Goal: Task Accomplishment & Management: Complete application form

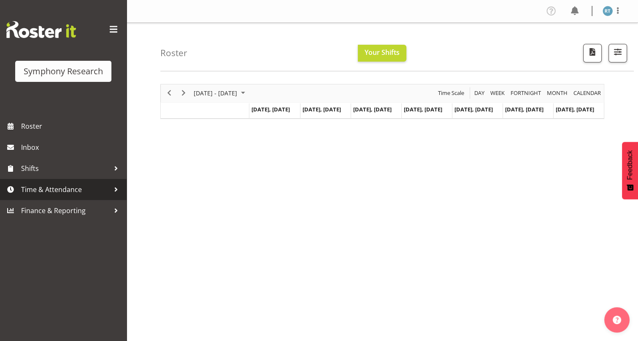
click at [56, 185] on span "Time & Attendance" at bounding box center [65, 189] width 89 height 13
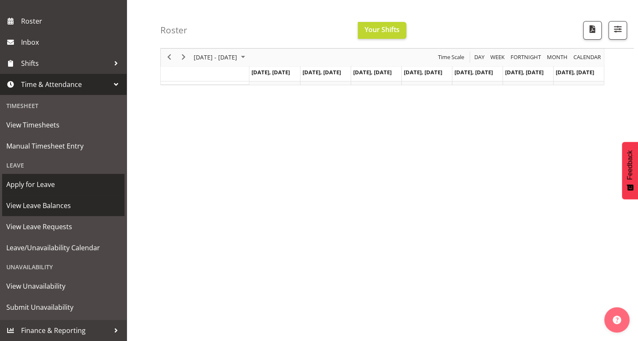
scroll to position [74, 0]
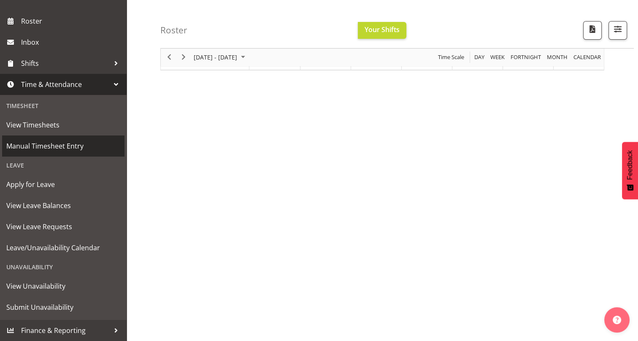
click at [62, 150] on span "Manual Timesheet Entry" at bounding box center [63, 146] width 114 height 13
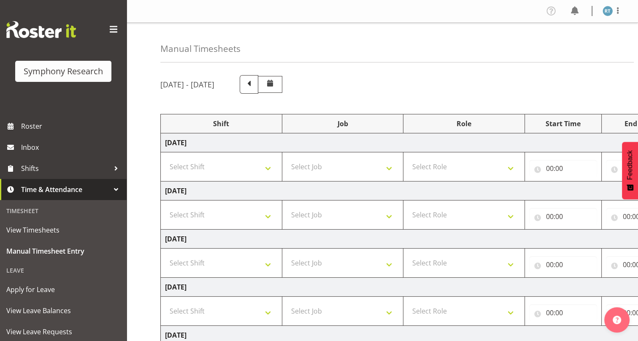
scroll to position [38, 0]
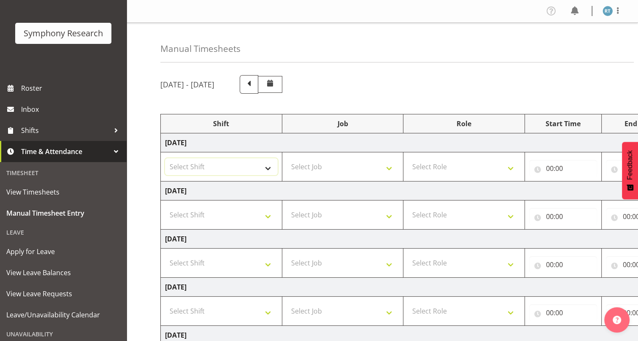
click at [227, 165] on select "Select Shift !!Weekend Residential (Roster IT Shift Label) *Business 9/10am ~ 4…" at bounding box center [221, 166] width 113 height 17
select select "26078"
click at [165, 158] on select "Select Shift !!Weekend Residential (Roster IT Shift Label) *Business 9/10am ~ 4…" at bounding box center [221, 166] width 113 height 17
click at [331, 164] on select "Select Job 550060 IF Admin 553492 World Poll Aus Wave 2 Main 2025 553493 World …" at bounding box center [342, 166] width 113 height 17
click at [295, 146] on td "Monday 15th September 2025" at bounding box center [456, 142] width 590 height 19
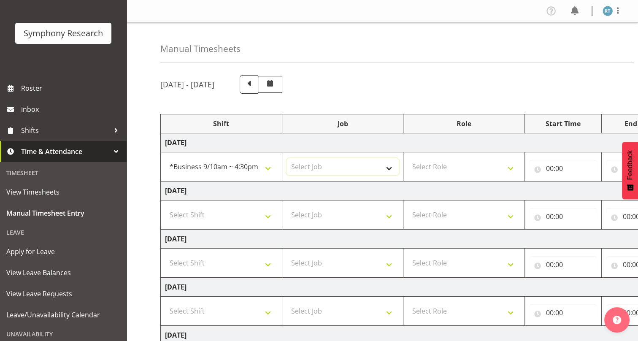
click at [346, 162] on select "Select Job 550060 IF Admin 553492 World Poll Aus Wave 2 Main 2025 553493 World …" at bounding box center [342, 166] width 113 height 17
select select "10527"
click at [286, 158] on select "Select Job 550060 IF Admin 553492 World Poll Aus Wave 2 Main 2025 553493 World …" at bounding box center [342, 166] width 113 height 17
click at [352, 198] on td "Tuesday 16th September 2025" at bounding box center [456, 190] width 590 height 19
click at [453, 168] on select "Select Role Briefing Interviewing Supervisor" at bounding box center [463, 166] width 113 height 17
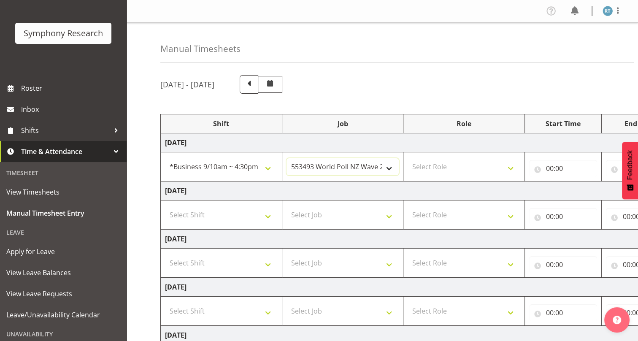
click at [337, 165] on select "550060 IF Admin 553492 World Poll Aus Wave 2 Main 2025 553493 World Poll NZ Wav…" at bounding box center [342, 166] width 113 height 17
click at [286, 158] on select "550060 IF Admin 553492 World Poll Aus Wave 2 Main 2025 553493 World Poll NZ Wav…" at bounding box center [342, 166] width 113 height 17
click at [358, 166] on select "550060 IF Admin 553492 World Poll Aus Wave 2 Main 2025 553493 World Poll NZ Wav…" at bounding box center [342, 166] width 113 height 17
click at [286, 158] on select "550060 IF Admin 553492 World Poll Aus Wave 2 Main 2025 553493 World Poll NZ Wav…" at bounding box center [342, 166] width 113 height 17
click at [448, 165] on select "Select Role Briefing Interviewing Supervisor" at bounding box center [463, 166] width 113 height 17
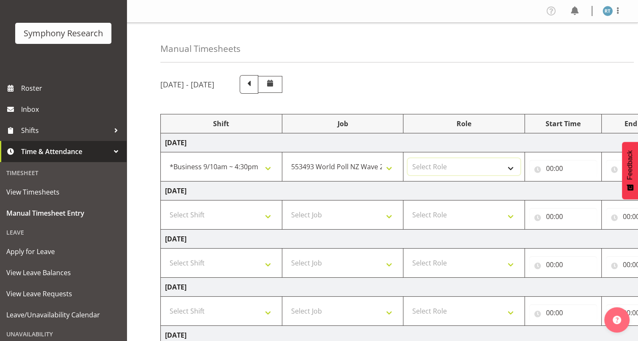
select select "47"
click at [407, 158] on select "Select Role Briefing Interviewing Supervisor" at bounding box center [463, 166] width 113 height 17
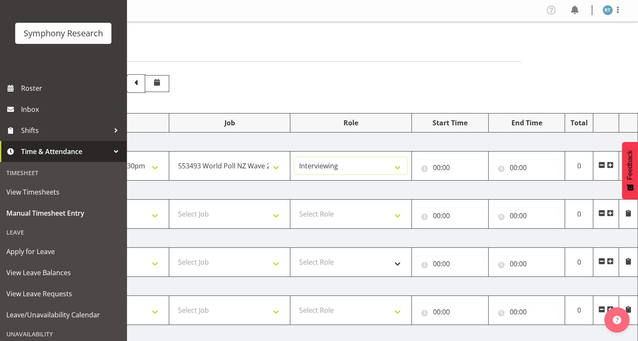
scroll to position [0, 0]
click at [426, 167] on input "00:00" at bounding box center [450, 168] width 68 height 17
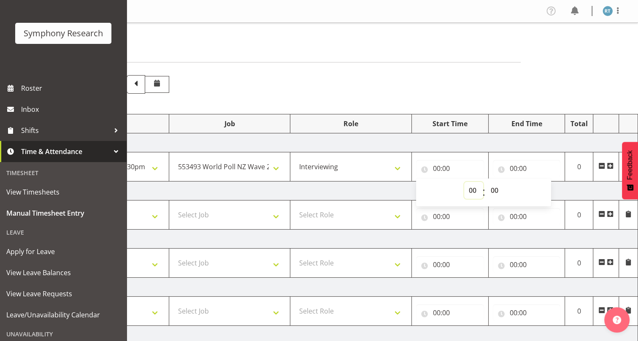
click at [469, 189] on select "00 01 02 03 04 05 06 07 08 09 10 11 12 13 14 15 16 17 18 19 20 21 22 23" at bounding box center [473, 190] width 19 height 17
select select "10"
click at [464, 182] on select "00 01 02 03 04 05 06 07 08 09 10 11 12 13 14 15 16 17 18 19 20 21 22 23" at bounding box center [473, 190] width 19 height 17
type input "10:00"
click at [370, 191] on td "Tuesday 16th September 2025" at bounding box center [343, 190] width 590 height 19
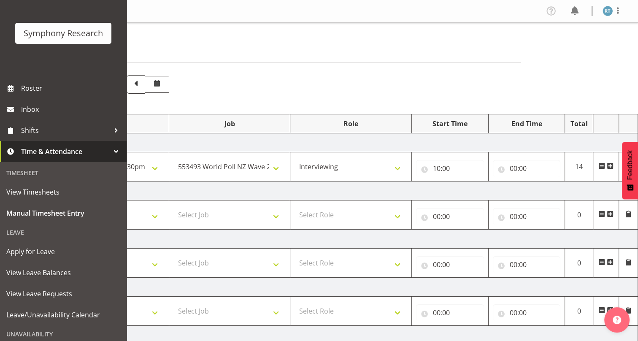
click at [371, 191] on td "Tuesday 16th September 2025" at bounding box center [343, 190] width 590 height 19
click at [499, 169] on input "00:00" at bounding box center [527, 168] width 68 height 17
click at [545, 190] on select "00 01 02 03 04 05 06 07 08 09 10 11 12 13 14 15 16 17 18 19 20 21 22 23" at bounding box center [550, 190] width 19 height 17
select select "15"
click at [541, 182] on select "00 01 02 03 04 05 06 07 08 09 10 11 12 13 14 15 16 17 18 19 20 21 22 23" at bounding box center [550, 190] width 19 height 17
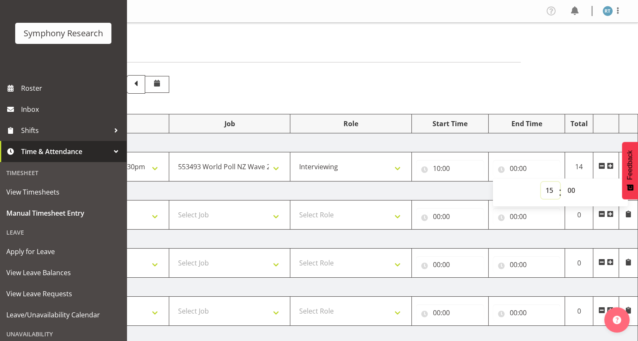
type input "15:00"
click at [540, 146] on td "Monday 15th September 2025" at bounding box center [343, 142] width 590 height 19
click at [608, 166] on span at bounding box center [610, 165] width 7 height 7
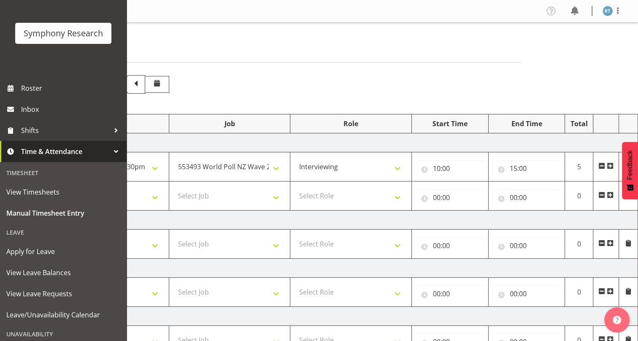
click at [397, 220] on td "Tuesday 16th September 2025" at bounding box center [343, 219] width 590 height 19
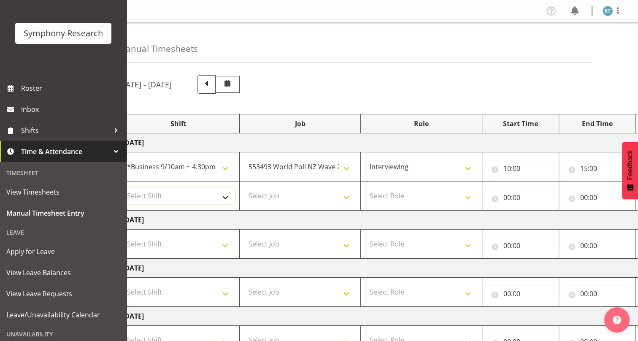
click at [183, 199] on select "Select Shift !!Weekend Residential (Roster IT Shift Label) *Business 9/10am ~ 4…" at bounding box center [178, 195] width 113 height 17
select select "26078"
click at [122, 187] on select "Select Shift !!Weekend Residential (Roster IT Shift Label) *Business 9/10am ~ 4…" at bounding box center [178, 195] width 113 height 17
click at [278, 199] on select "Select Job 550060 IF Admin 553492 World Poll Aus Wave 2 Main 2025 553493 World …" at bounding box center [300, 195] width 113 height 17
select select "10585"
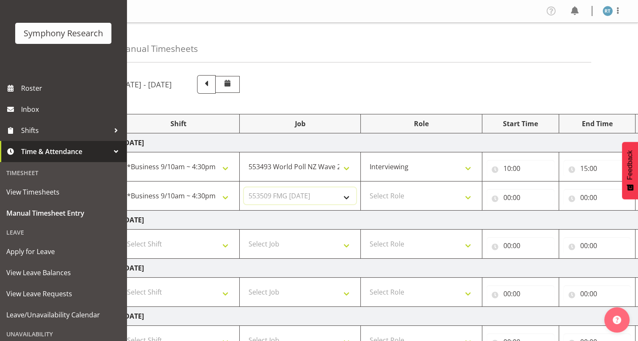
click at [244, 187] on select "Select Job 550060 IF Admin 553492 World Poll Aus Wave 2 Main 2025 553493 World …" at bounding box center [300, 195] width 113 height 17
click at [394, 192] on select "Select Role Briefing Interviewing Supervisor" at bounding box center [421, 195] width 113 height 17
select select "47"
click at [365, 187] on select "Select Role Briefing Interviewing Supervisor" at bounding box center [421, 195] width 113 height 17
drag, startPoint x: 367, startPoint y: 217, endPoint x: 347, endPoint y: 227, distance: 22.5
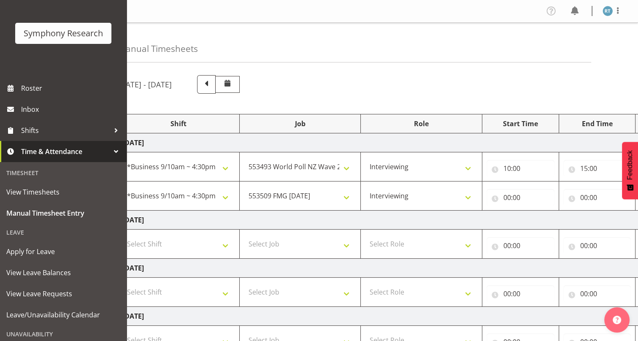
click at [366, 217] on td "Tuesday 16th September 2025" at bounding box center [413, 219] width 590 height 19
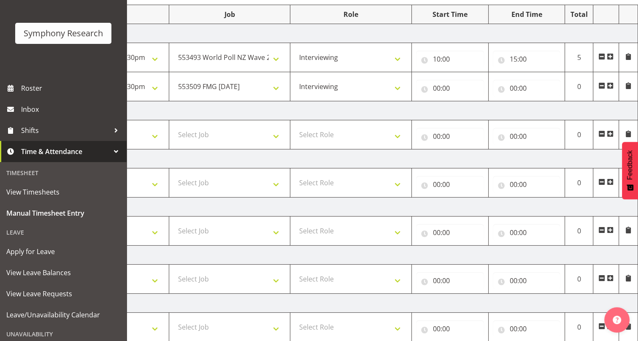
scroll to position [57, 0]
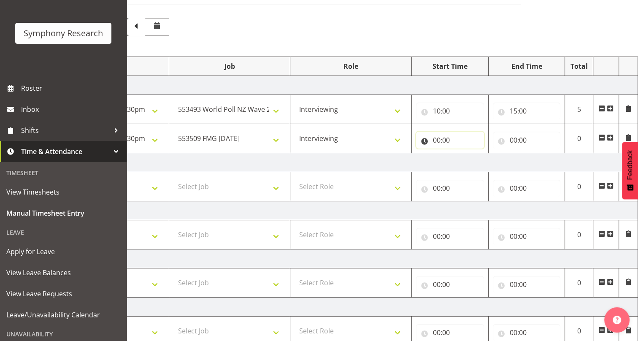
click at [424, 141] on input "00:00" at bounding box center [450, 140] width 68 height 17
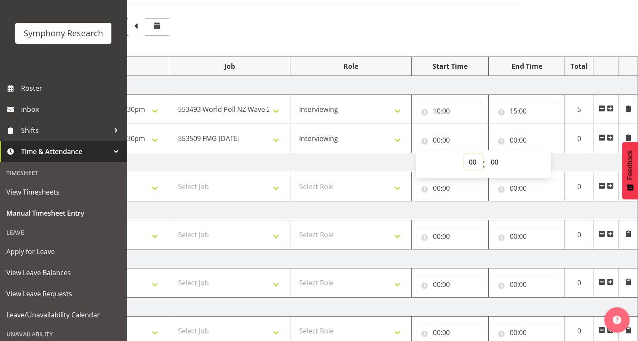
click at [472, 162] on select "00 01 02 03 04 05 06 07 08 09 10 11 12 13 14 15 16 17 18 19 20 21 22 23" at bounding box center [473, 162] width 19 height 17
select select "15"
click at [464, 154] on select "00 01 02 03 04 05 06 07 08 09 10 11 12 13 14 15 16 17 18 19 20 21 22 23" at bounding box center [473, 162] width 19 height 17
type input "15:00"
click at [492, 161] on select "00 01 02 03 04 05 06 07 08 09 10 11 12 13 14 15 16 17 18 19 20 21 22 23 24 25 2…" at bounding box center [495, 162] width 19 height 17
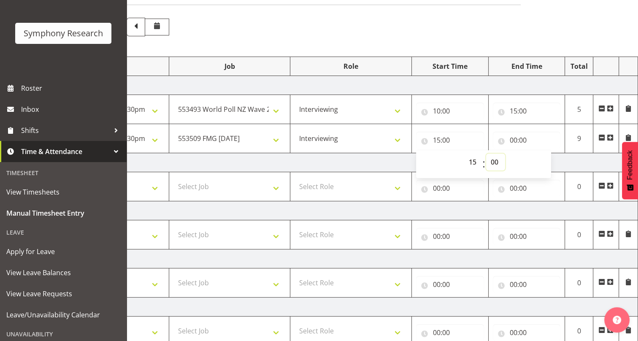
select select "30"
click at [486, 154] on select "00 01 02 03 04 05 06 07 08 09 10 11 12 13 14 15 16 17 18 19 20 21 22 23 24 25 2…" at bounding box center [495, 162] width 19 height 17
type input "15:30"
click at [386, 156] on td "Tuesday 16th September 2025" at bounding box center [343, 162] width 590 height 19
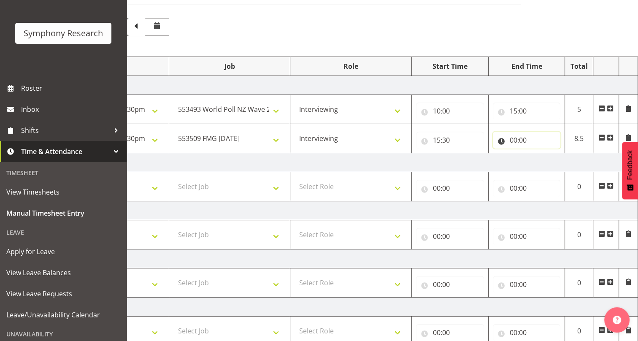
click at [497, 141] on input "00:00" at bounding box center [527, 140] width 68 height 17
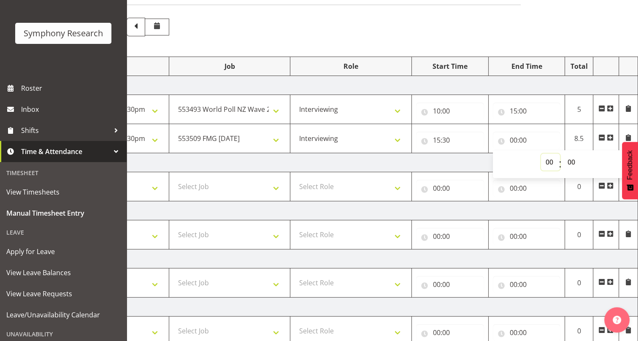
click at [548, 161] on select "00 01 02 03 04 05 06 07 08 09 10 11 12 13 14 15 16 17 18 19 20 21 22 23" at bounding box center [550, 162] width 19 height 17
select select "16"
click at [541, 154] on select "00 01 02 03 04 05 06 07 08 09 10 11 12 13 14 15 16 17 18 19 20 21 22 23" at bounding box center [550, 162] width 19 height 17
type input "16:00"
click at [569, 161] on select "00 01 02 03 04 05 06 07 08 09 10 11 12 13 14 15 16 17 18 19 20 21 22 23 24 25 2…" at bounding box center [572, 162] width 19 height 17
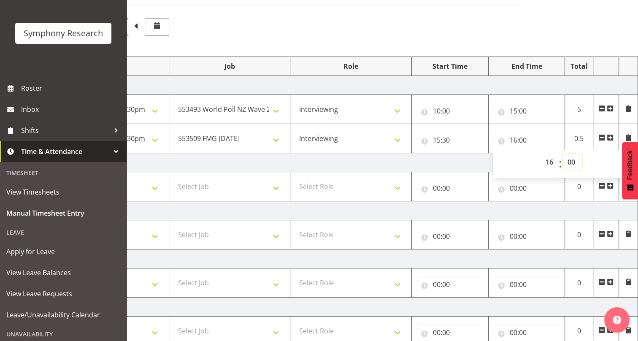
select select "30"
click at [563, 154] on select "00 01 02 03 04 05 06 07 08 09 10 11 12 13 14 15 16 17 18 19 20 21 22 23 24 25 2…" at bounding box center [572, 162] width 19 height 17
type input "16:30"
click at [457, 158] on td "Tuesday 16th September 2025" at bounding box center [343, 162] width 590 height 19
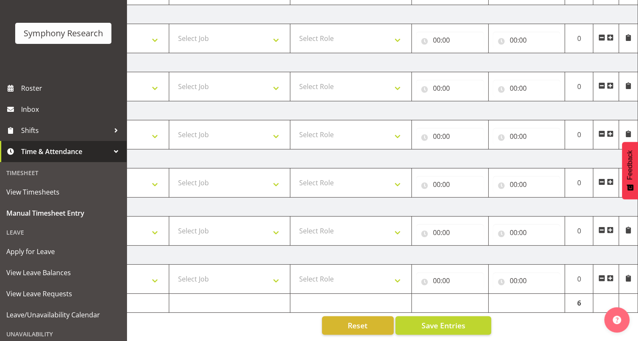
scroll to position [211, 0]
click at [451, 320] on span "Save Entries" at bounding box center [443, 325] width 44 height 11
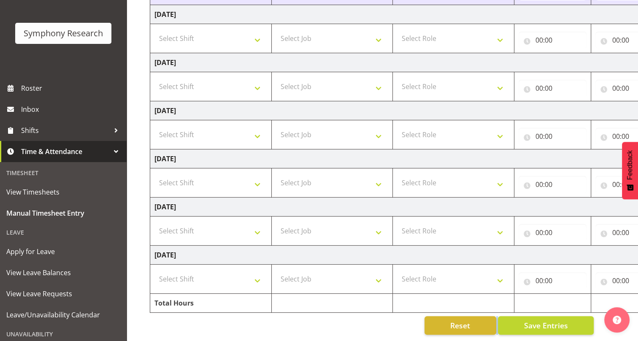
drag, startPoint x: 405, startPoint y: 334, endPoint x: 504, endPoint y: 334, distance: 98.3
click at [504, 334] on div "September 15th - September 21st 2025 Shift Job Role Start Time End Time Total M…" at bounding box center [388, 101] width 477 height 477
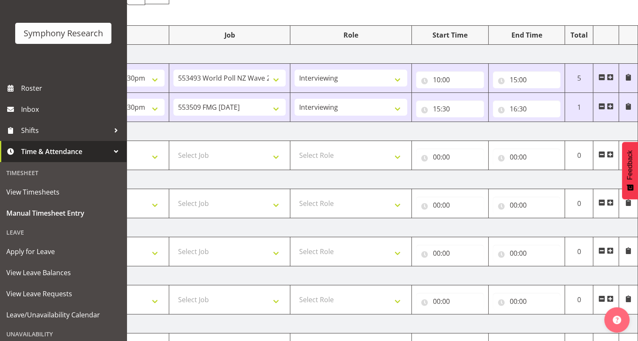
scroll to position [19, 0]
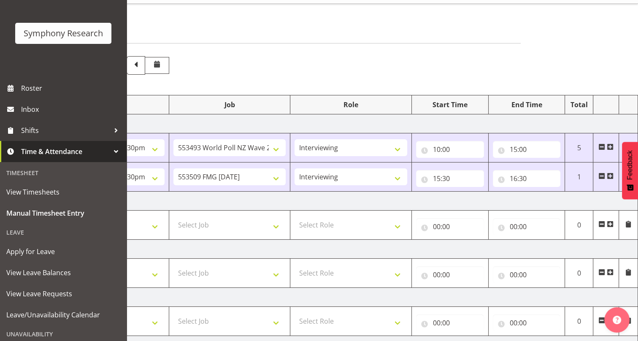
click at [610, 175] on span at bounding box center [610, 176] width 7 height 7
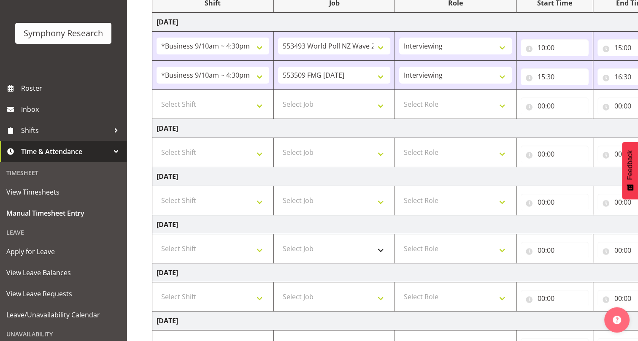
scroll to position [86, 0]
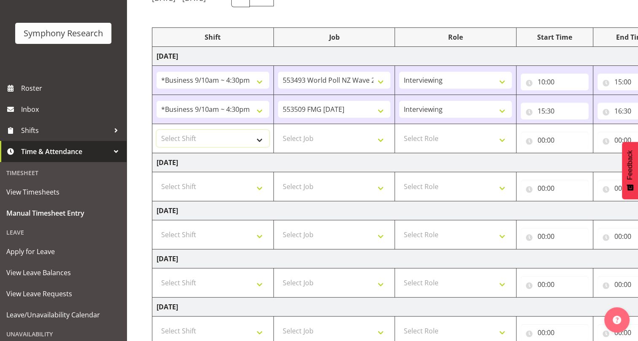
drag, startPoint x: 234, startPoint y: 140, endPoint x: 228, endPoint y: 143, distance: 6.4
click at [234, 140] on select "Select Shift !!Weekend Residential (Roster IT Shift Label) *Business 9/10am ~ 4…" at bounding box center [212, 138] width 113 height 17
select select "48116"
click at [156, 130] on select "Select Shift !!Weekend Residential (Roster IT Shift Label) *Business 9/10am ~ 4…" at bounding box center [212, 138] width 113 height 17
click at [305, 139] on select "Select Job 550060 IF Admin 553492 World Poll Aus Wave 2 Main 2025 553493 World …" at bounding box center [334, 138] width 113 height 17
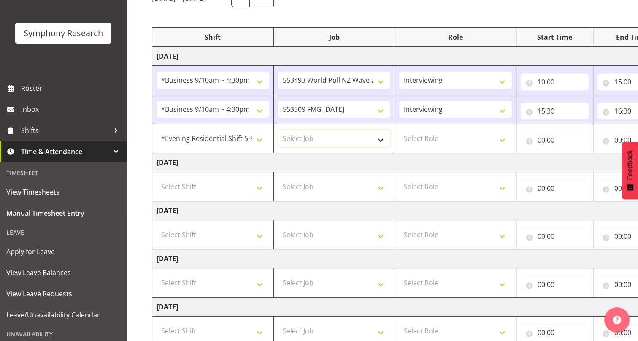
select select "10499"
click at [278, 130] on select "Select Job 550060 IF Admin 553492 World Poll Aus Wave 2 Main 2025 553493 World …" at bounding box center [334, 138] width 113 height 17
click at [435, 135] on select "Select Role Briefing Interviewing Supervisor" at bounding box center [455, 138] width 113 height 17
select select "47"
click at [399, 130] on select "Select Role Briefing Interviewing Supervisor" at bounding box center [455, 138] width 113 height 17
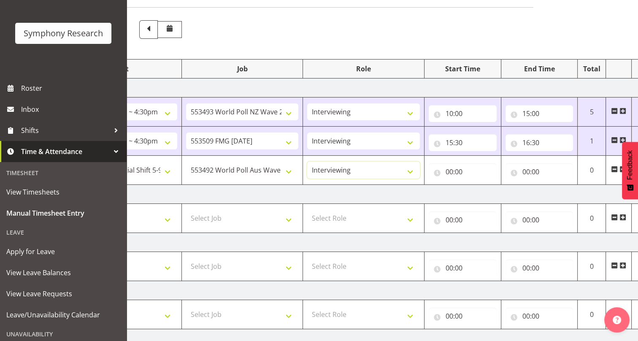
scroll to position [10, 0]
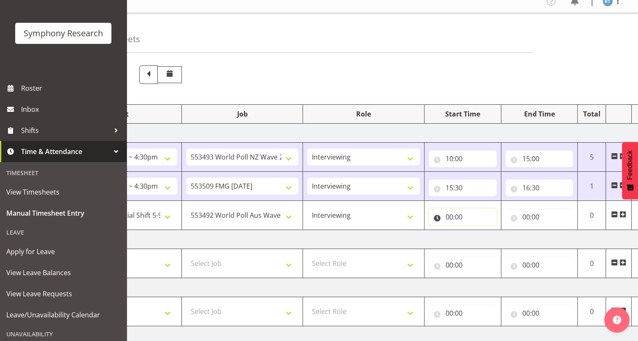
click at [439, 216] on input "00:00" at bounding box center [463, 216] width 68 height 17
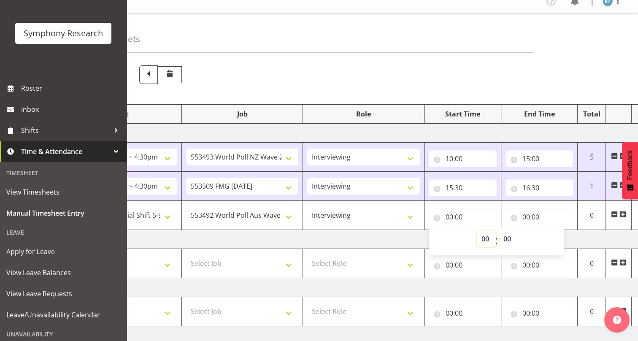
click at [484, 237] on select "00 01 02 03 04 05 06 07 08 09 10 11 12 13 14 15 16 17 18 19 20 21 22 23" at bounding box center [486, 238] width 19 height 17
select select "17"
click at [477, 230] on select "00 01 02 03 04 05 06 07 08 09 10 11 12 13 14 15 16 17 18 19 20 21 22 23" at bounding box center [486, 238] width 19 height 17
type input "17:00"
click at [360, 234] on td "Tuesday 16th September 2025" at bounding box center [355, 239] width 590 height 19
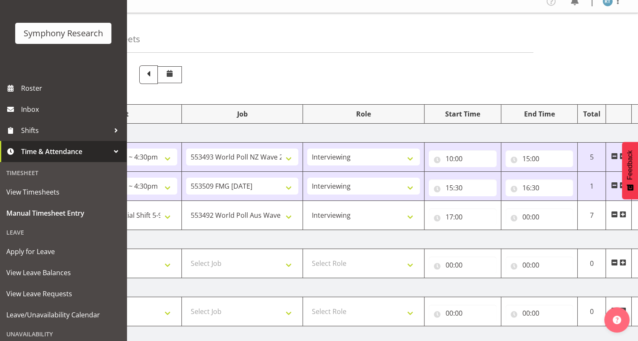
click at [388, 240] on td "Tuesday 16th September 2025" at bounding box center [355, 239] width 590 height 19
click at [515, 219] on input "00:00" at bounding box center [539, 216] width 68 height 17
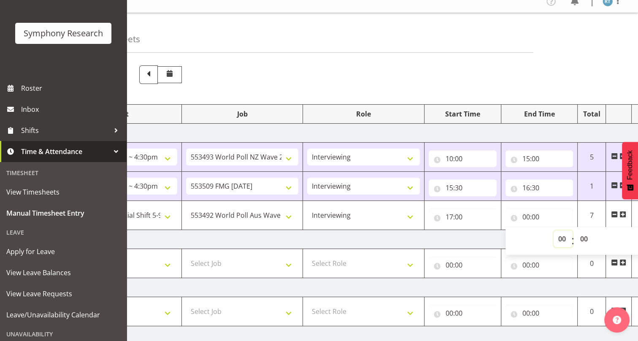
click at [561, 237] on select "00 01 02 03 04 05 06 07 08 09 10 11 12 13 14 15 16 17 18 19 20 21 22 23" at bounding box center [562, 238] width 19 height 17
select select "17"
click at [553, 230] on select "00 01 02 03 04 05 06 07 08 09 10 11 12 13 14 15 16 17 18 19 20 21 22 23" at bounding box center [562, 238] width 19 height 17
type input "17:00"
click at [586, 239] on select "00 01 02 03 04 05 06 07 08 09 10 11 12 13 14 15 16 17 18 19 20 21 22 23 24 25 2…" at bounding box center [584, 238] width 19 height 17
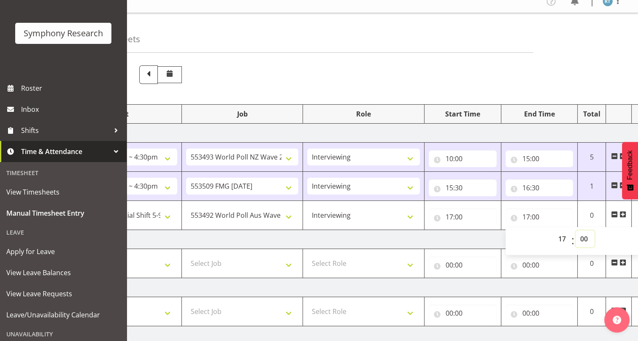
select select "30"
click at [575, 230] on select "00 01 02 03 04 05 06 07 08 09 10 11 12 13 14 15 16 17 18 19 20 21 22 23 24 25 2…" at bounding box center [584, 238] width 19 height 17
type input "17:30"
click at [475, 234] on td "Tuesday 16th September 2025" at bounding box center [355, 239] width 590 height 19
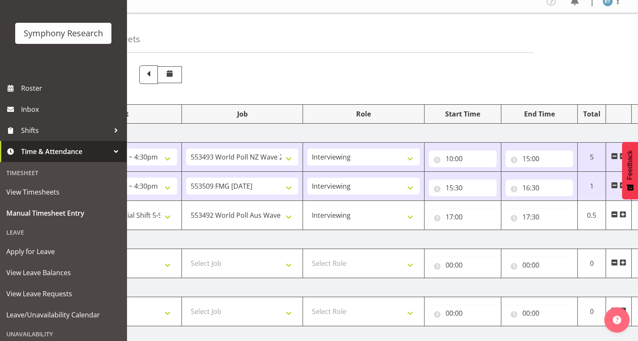
click at [624, 213] on span at bounding box center [622, 214] width 7 height 7
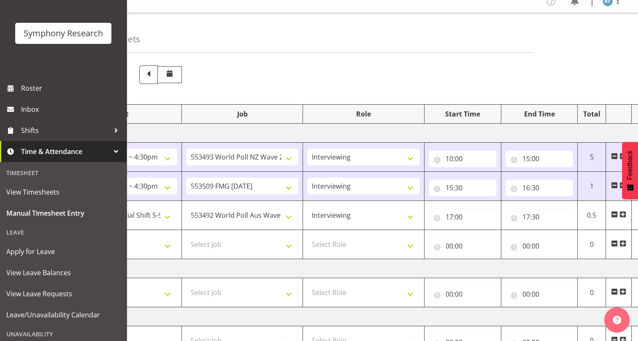
click at [486, 266] on td "Tuesday 16th September 2025" at bounding box center [355, 268] width 590 height 19
drag, startPoint x: 485, startPoint y: 267, endPoint x: 474, endPoint y: 265, distance: 10.7
click at [474, 265] on td "Tuesday 16th September 2025" at bounding box center [355, 268] width 590 height 19
click at [455, 264] on td "Tuesday 16th September 2025" at bounding box center [355, 268] width 590 height 19
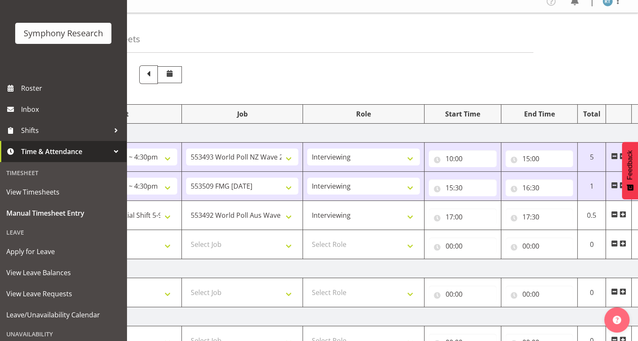
click at [454, 264] on td "Tuesday 16th September 2025" at bounding box center [355, 268] width 590 height 19
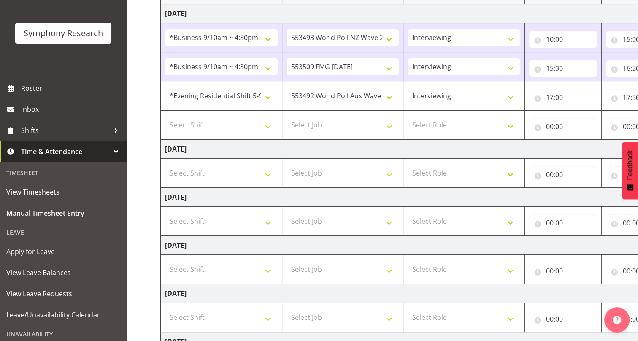
scroll to position [116, 0]
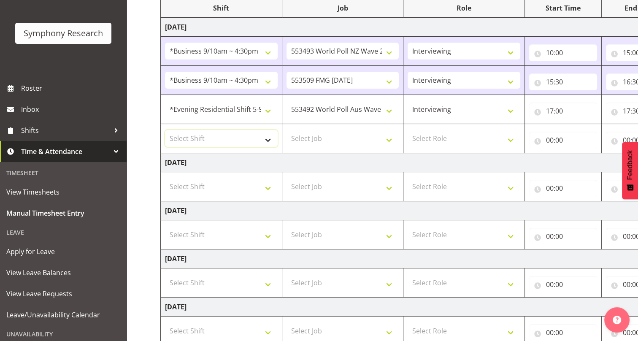
click at [229, 138] on select "Select Shift !!Weekend Residential (Roster IT Shift Label) *Business 9/10am ~ 4…" at bounding box center [221, 138] width 113 height 17
select select "48116"
click at [165, 130] on select "Select Shift !!Weekend Residential (Roster IT Shift Label) *Business 9/10am ~ 4…" at bounding box center [221, 138] width 113 height 17
click at [335, 137] on select "Select Job 550060 IF Admin 553492 World Poll Aus Wave 2 Main 2025 553493 World …" at bounding box center [342, 138] width 113 height 17
select select "10527"
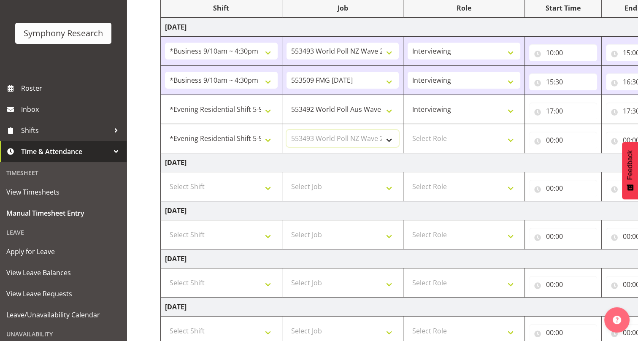
click at [286, 130] on select "Select Job 550060 IF Admin 553492 World Poll Aus Wave 2 Main 2025 553493 World …" at bounding box center [342, 138] width 113 height 17
click at [333, 161] on td "Tuesday 16th September 2025" at bounding box center [456, 162] width 590 height 19
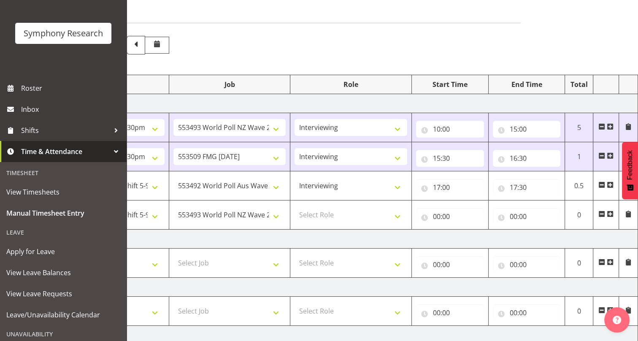
scroll to position [39, 0]
click at [340, 214] on select "Select Role Briefing Interviewing Supervisor" at bounding box center [350, 215] width 113 height 17
select select "47"
click at [294, 207] on select "Select Role Briefing Interviewing Supervisor" at bounding box center [350, 215] width 113 height 17
click at [328, 238] on td "Tuesday 16th September 2025" at bounding box center [343, 239] width 590 height 19
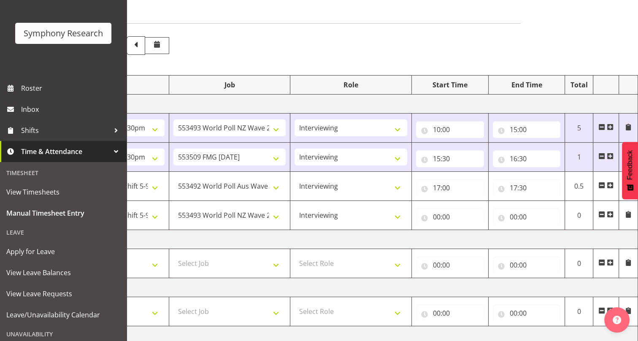
click at [328, 238] on td "Tuesday 16th September 2025" at bounding box center [343, 239] width 590 height 19
click at [424, 217] on input "00:00" at bounding box center [450, 216] width 68 height 17
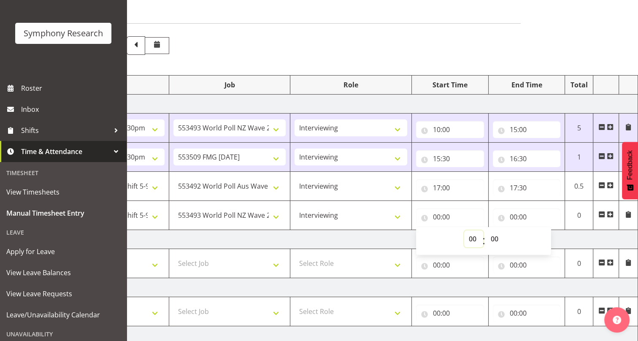
click at [470, 240] on select "00 01 02 03 04 05 06 07 08 09 10 11 12 13 14 15 16 17 18 19 20 21 22 23" at bounding box center [473, 238] width 19 height 17
select select "17"
click at [464, 230] on select "00 01 02 03 04 05 06 07 08 09 10 11 12 13 14 15 16 17 18 19 20 21 22 23" at bounding box center [473, 238] width 19 height 17
type input "17:00"
drag, startPoint x: 494, startPoint y: 243, endPoint x: 491, endPoint y: 240, distance: 4.6
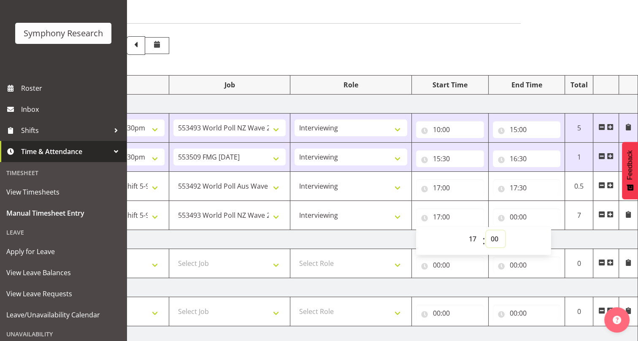
click at [494, 243] on select "00 01 02 03 04 05 06 07 08 09 10 11 12 13 14 15 16 17 18 19 20 21 22 23 24 25 2…" at bounding box center [495, 238] width 19 height 17
select select "30"
click at [486, 230] on select "00 01 02 03 04 05 06 07 08 09 10 11 12 13 14 15 16 17 18 19 20 21 22 23 24 25 2…" at bounding box center [495, 238] width 19 height 17
type input "17:30"
drag, startPoint x: 393, startPoint y: 239, endPoint x: 418, endPoint y: 234, distance: 26.2
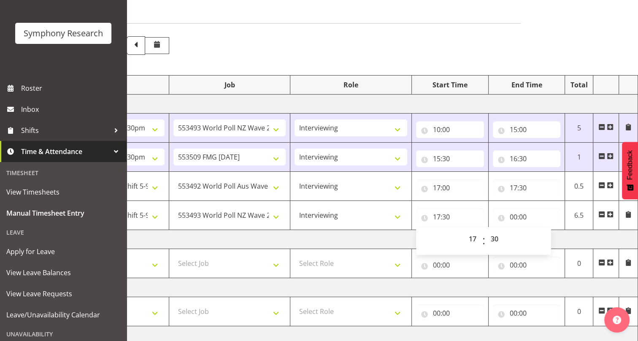
click at [392, 238] on td "Tuesday 16th September 2025" at bounding box center [343, 239] width 590 height 19
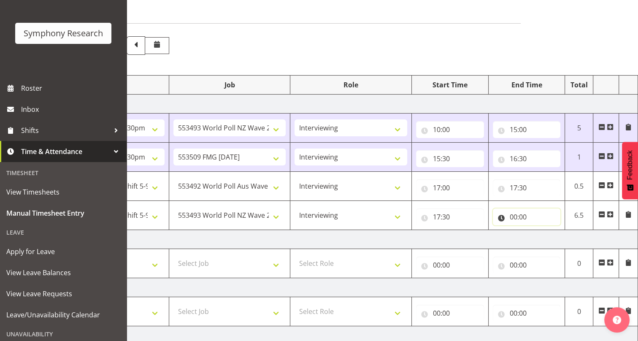
click at [496, 216] on input "00:00" at bounding box center [527, 216] width 68 height 17
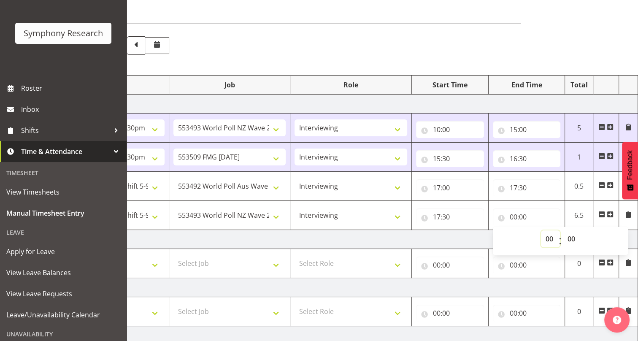
click at [546, 237] on select "00 01 02 03 04 05 06 07 08 09 10 11 12 13 14 15 16 17 18 19 20 21 22 23" at bounding box center [550, 238] width 19 height 17
select select "18"
click at [541, 230] on select "00 01 02 03 04 05 06 07 08 09 10 11 12 13 14 15 16 17 18 19 20 21 22 23" at bounding box center [550, 238] width 19 height 17
type input "18:00"
click at [438, 232] on td "Tuesday 16th September 2025" at bounding box center [343, 239] width 590 height 19
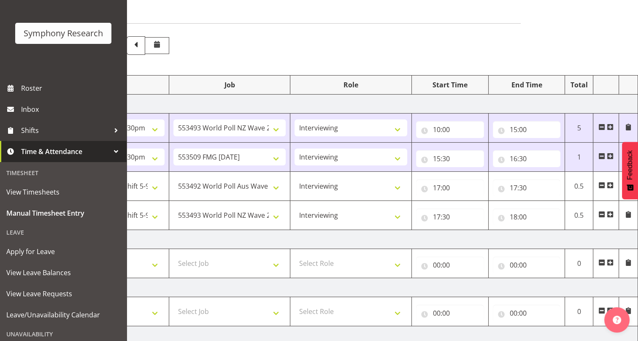
click at [511, 237] on td "Tuesday 16th September 2025" at bounding box center [343, 239] width 590 height 19
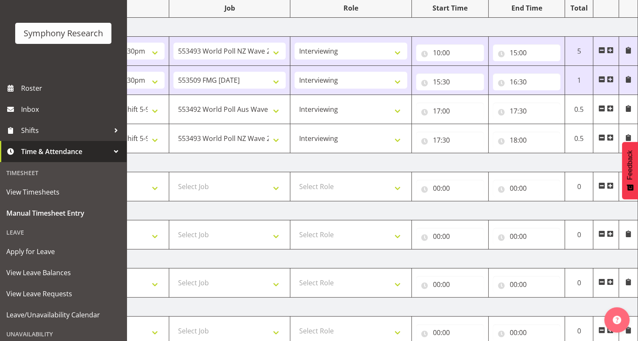
scroll to position [269, 0]
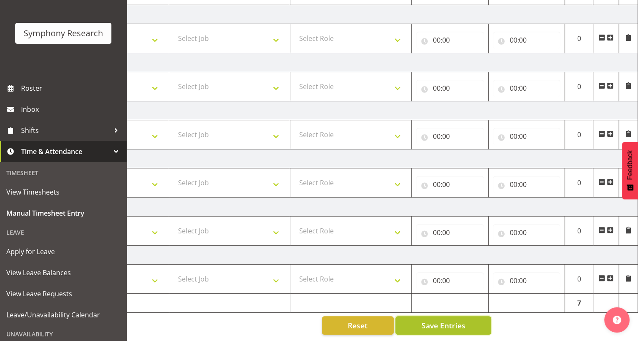
click at [442, 320] on span "Save Entries" at bounding box center [443, 325] width 44 height 11
click at [266, 316] on div "Reset Save Entries" at bounding box center [269, 325] width 444 height 19
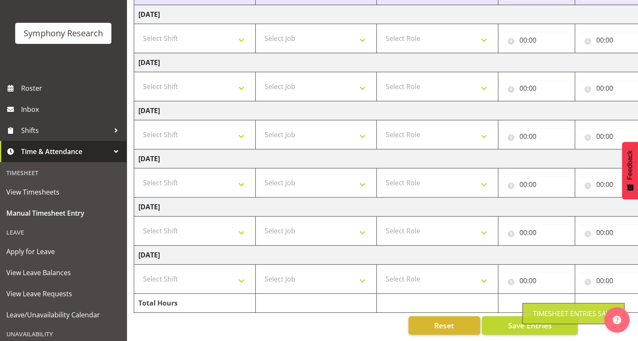
scroll to position [0, 0]
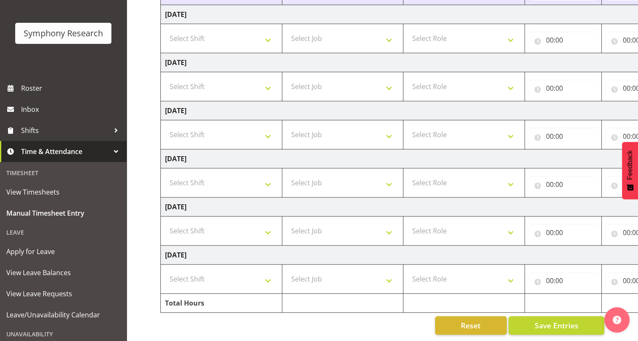
click at [218, 319] on div "Reset Save Entries" at bounding box center [382, 325] width 444 height 19
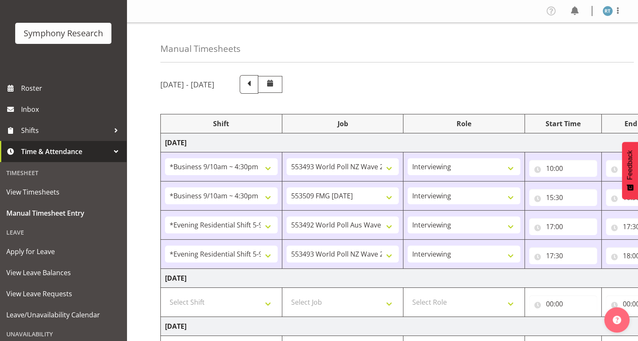
click at [287, 273] on td "Tuesday 16th September 2025" at bounding box center [456, 278] width 590 height 19
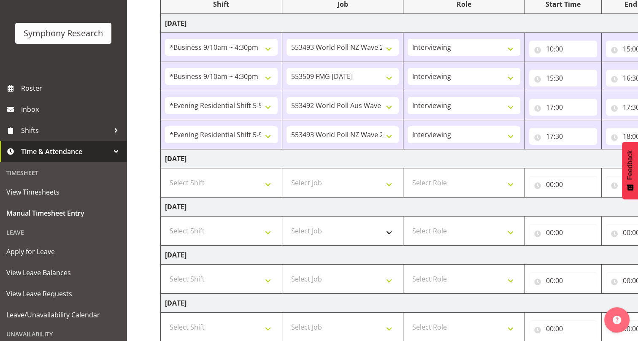
scroll to position [153, 0]
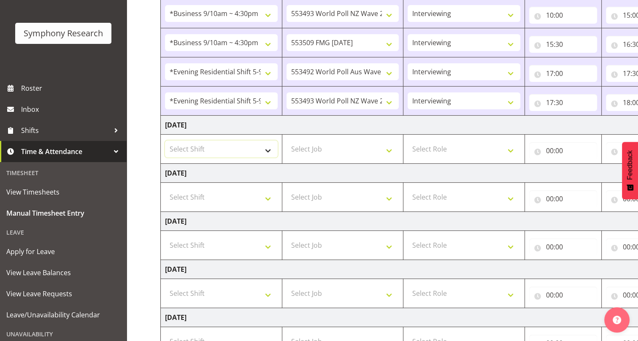
click at [228, 148] on select "Select Shift !!Weekend Residential (Roster IT Shift Label) *Business 9/10am ~ 4…" at bounding box center [221, 148] width 113 height 17
click at [227, 149] on select "Select Shift !!Weekend Residential (Roster IT Shift Label) *Business 9/10am ~ 4…" at bounding box center [221, 148] width 113 height 17
select select "48116"
click at [165, 140] on select "Select Shift !!Weekend Residential (Roster IT Shift Label) *Business 9/10am ~ 4…" at bounding box center [221, 148] width 113 height 17
click at [244, 148] on select "!!Weekend Residential (Roster IT Shift Label) *Business 9/10am ~ 4:30pm *Busine…" at bounding box center [221, 148] width 113 height 17
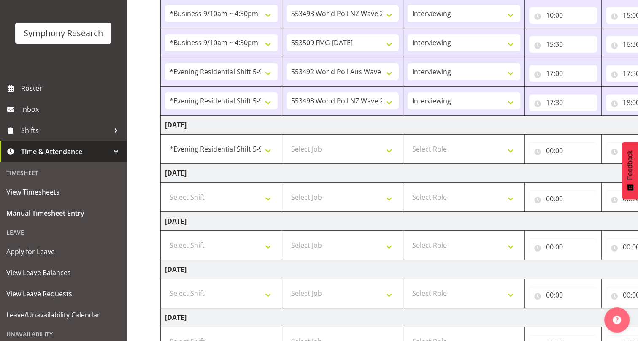
click at [329, 171] on td "Wednesday 17th September 2025" at bounding box center [456, 173] width 590 height 19
click at [342, 153] on select "Select Job 550060 IF Admin 553492 World Poll Aus Wave 2 Main 2025 553493 World …" at bounding box center [342, 148] width 113 height 17
click at [346, 127] on td "Tuesday 16th September 2025" at bounding box center [456, 125] width 590 height 19
click at [345, 148] on select "Select Job 550060 IF Admin 553492 World Poll Aus Wave 2 Main 2025 553493 World …" at bounding box center [342, 148] width 113 height 17
click at [451, 172] on td "Wednesday 17th September 2025" at bounding box center [456, 173] width 590 height 19
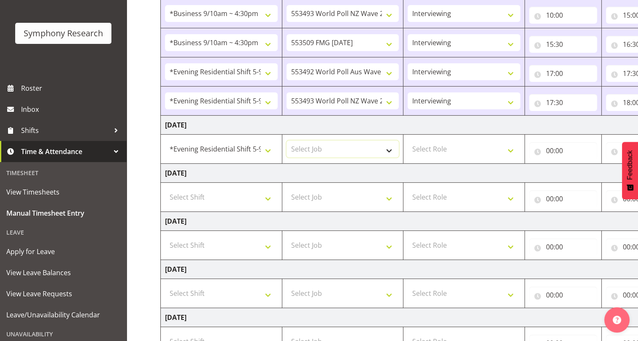
click at [337, 153] on select "Select Job 550060 IF Admin 553492 World Poll Aus Wave 2 Main 2025 553493 World …" at bounding box center [342, 148] width 113 height 17
click at [462, 165] on td "Wednesday 17th September 2025" at bounding box center [456, 173] width 590 height 19
click at [353, 147] on select "Select Job 550060 IF Admin 553492 World Poll Aus Wave 2 Main 2025 553493 World …" at bounding box center [342, 148] width 113 height 17
select select "10527"
click at [286, 140] on select "Select Job 550060 IF Admin 553492 World Poll Aus Wave 2 Main 2025 553493 World …" at bounding box center [342, 148] width 113 height 17
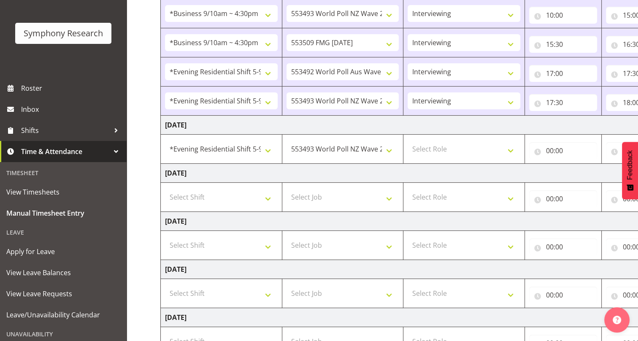
drag, startPoint x: 350, startPoint y: 177, endPoint x: 402, endPoint y: 172, distance: 52.1
click at [350, 176] on td "Wednesday 17th September 2025" at bounding box center [456, 173] width 590 height 19
click at [440, 150] on select "Select Role Briefing Interviewing Supervisor" at bounding box center [463, 148] width 113 height 17
click at [407, 140] on select "Select Role Briefing Interviewing Supervisor" at bounding box center [463, 148] width 113 height 17
click at [445, 149] on select "Briefing Interviewing Supervisor" at bounding box center [463, 148] width 113 height 17
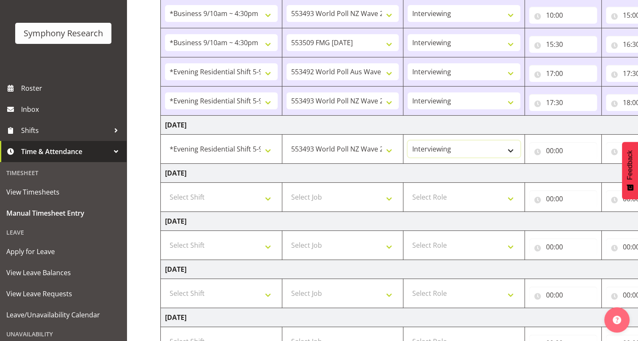
select select "45"
click at [407, 140] on select "Briefing Interviewing Supervisor" at bounding box center [463, 148] width 113 height 17
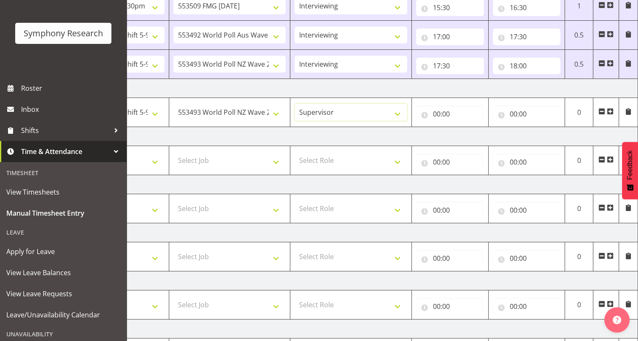
scroll to position [154, 0]
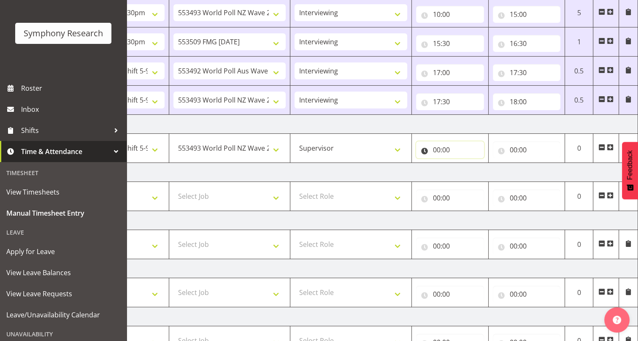
click at [426, 152] on input "00:00" at bounding box center [450, 149] width 68 height 17
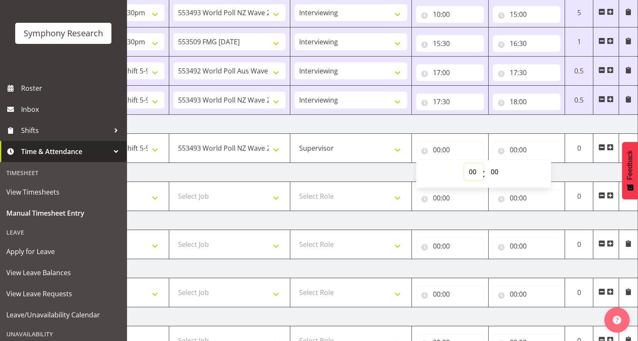
click at [471, 172] on select "00 01 02 03 04 05 06 07 08 09 10 11 12 13 14 15 16 17 18 19 20 21 22 23" at bounding box center [473, 171] width 19 height 17
select select "10"
click at [464, 163] on select "00 01 02 03 04 05 06 07 08 09 10 11 12 13 14 15 16 17 18 19 20 21 22 23" at bounding box center [473, 171] width 19 height 17
type input "10:00"
click at [499, 119] on td "Tuesday 16th September 2025" at bounding box center [343, 124] width 590 height 19
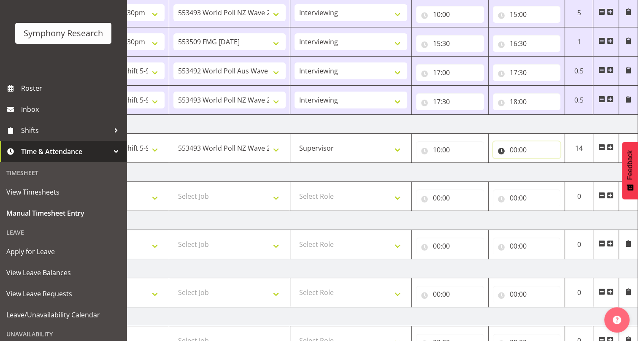
click at [498, 151] on input "00:00" at bounding box center [527, 149] width 68 height 17
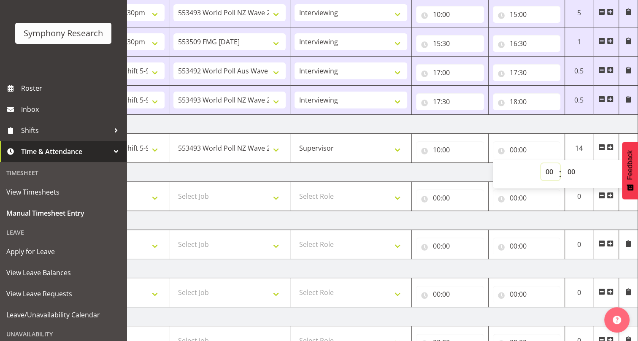
click at [545, 172] on select "00 01 02 03 04 05 06 07 08 09 10 11 12 13 14 15 16 17 18 19 20 21 22 23" at bounding box center [550, 171] width 19 height 17
select select "15"
click at [541, 163] on select "00 01 02 03 04 05 06 07 08 09 10 11 12 13 14 15 16 17 18 19 20 21 22 23" at bounding box center [550, 171] width 19 height 17
type input "15:00"
click at [572, 171] on select "00 01 02 03 04 05 06 07 08 09 10 11 12 13 14 15 16 17 18 19 20 21 22 23 24 25 2…" at bounding box center [572, 171] width 19 height 17
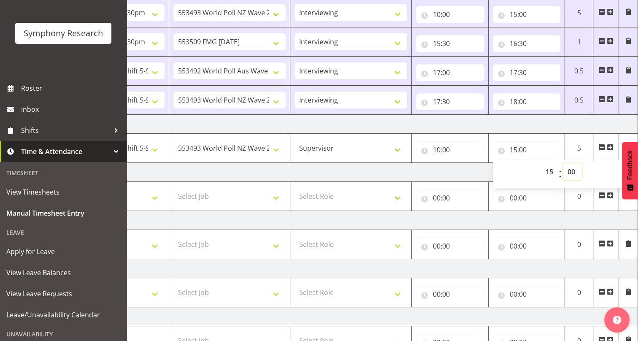
select select "30"
click at [563, 163] on select "00 01 02 03 04 05 06 07 08 09 10 11 12 13 14 15 16 17 18 19 20 21 22 23 24 25 2…" at bounding box center [572, 171] width 19 height 17
type input "15:30"
click at [545, 128] on td "Tuesday 16th September 2025" at bounding box center [343, 124] width 590 height 19
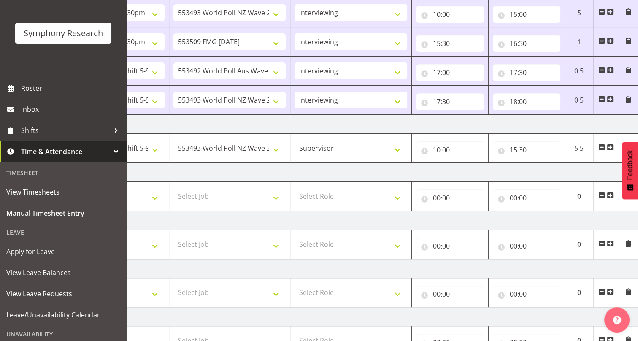
click at [473, 167] on td "Wednesday 17th September 2025" at bounding box center [343, 172] width 590 height 19
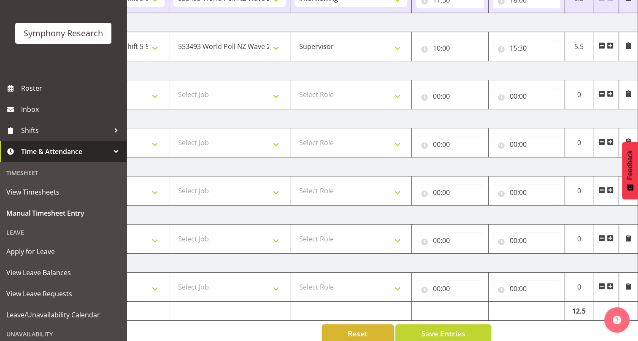
scroll to position [269, 0]
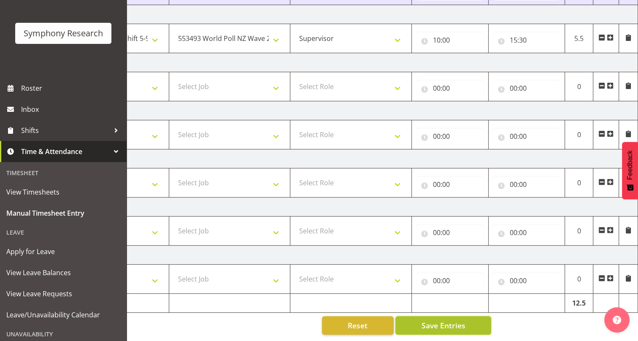
click at [438, 320] on span "Save Entries" at bounding box center [443, 325] width 44 height 11
click at [519, 319] on div "September 15th - September 21st 2025 Shift Job Role Start Time End Time Total M…" at bounding box center [285, 73] width 477 height 536
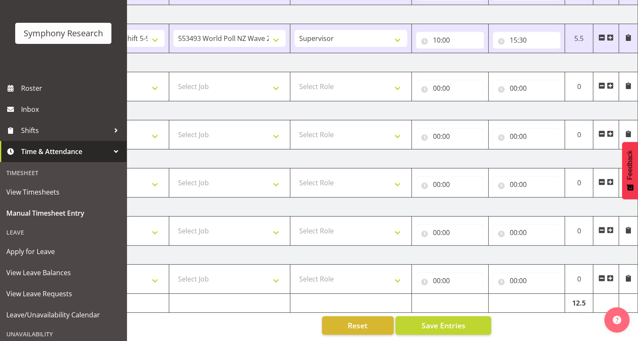
click at [243, 316] on div "Reset Save Entries" at bounding box center [269, 325] width 444 height 19
click at [249, 319] on div "Reset Save Entries" at bounding box center [269, 325] width 444 height 19
drag, startPoint x: 255, startPoint y: 242, endPoint x: 248, endPoint y: 225, distance: 17.8
click at [253, 245] on td "Sunday 21st September 2025" at bounding box center [343, 254] width 590 height 19
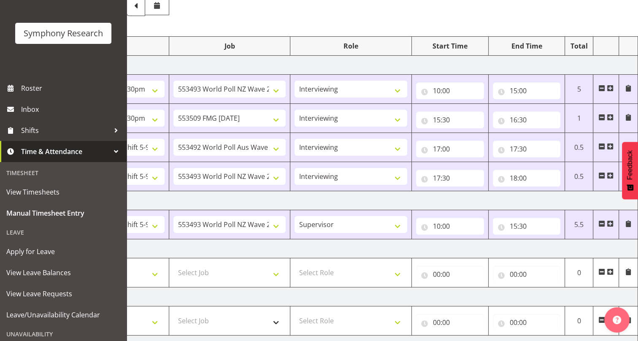
scroll to position [77, 0]
